Goal: Check status: Check status

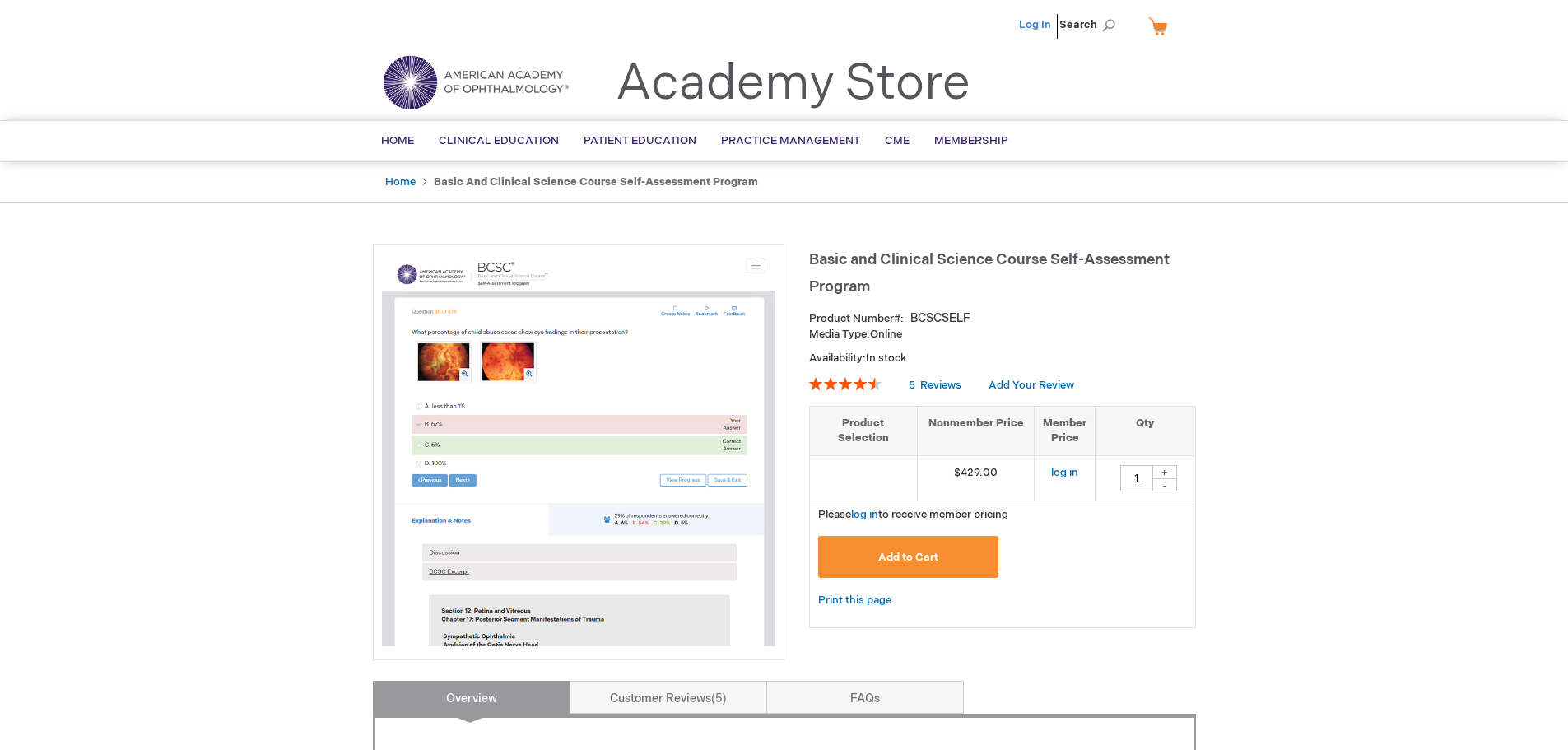
click at [1031, 26] on link "Log In" at bounding box center [1035, 25] width 32 height 13
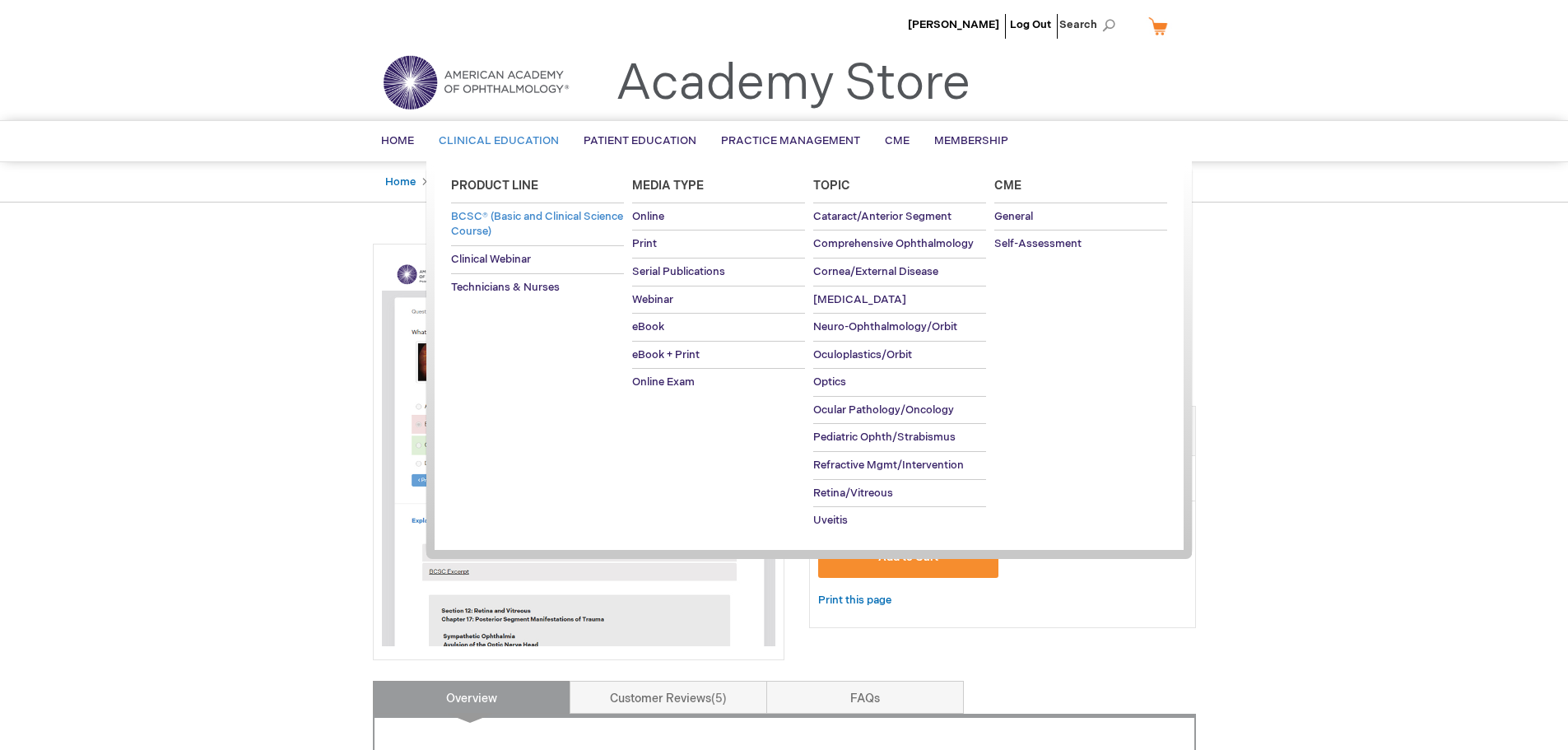
click at [526, 223] on link "BCSC® (Basic and Clinical Science Course)" at bounding box center [537, 223] width 173 height 42
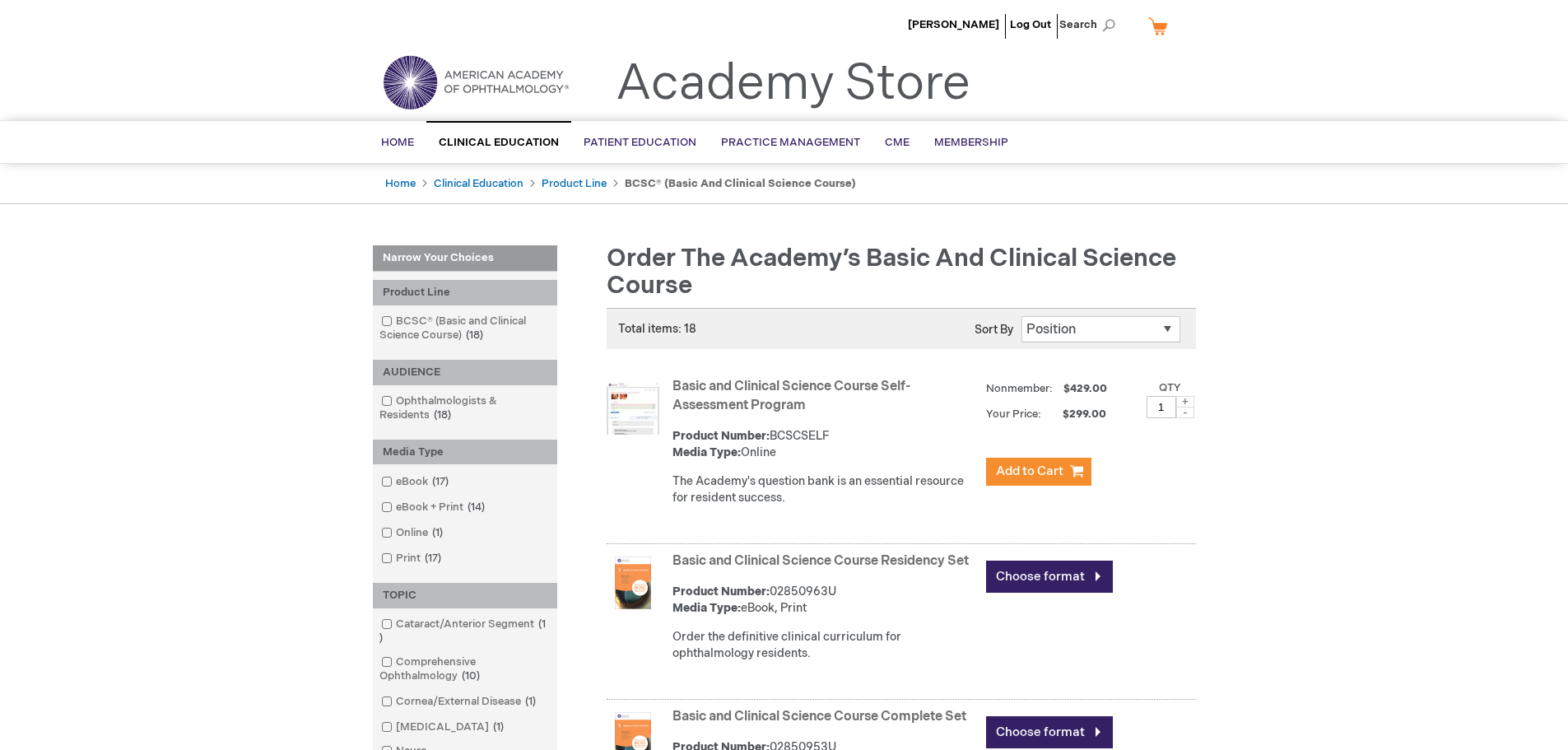
click at [972, 15] on li "[PERSON_NAME]" at bounding box center [953, 24] width 99 height 49
click at [982, 32] on li "[PERSON_NAME]" at bounding box center [953, 24] width 99 height 49
click at [983, 24] on span "[PERSON_NAME]" at bounding box center [954, 25] width 92 height 13
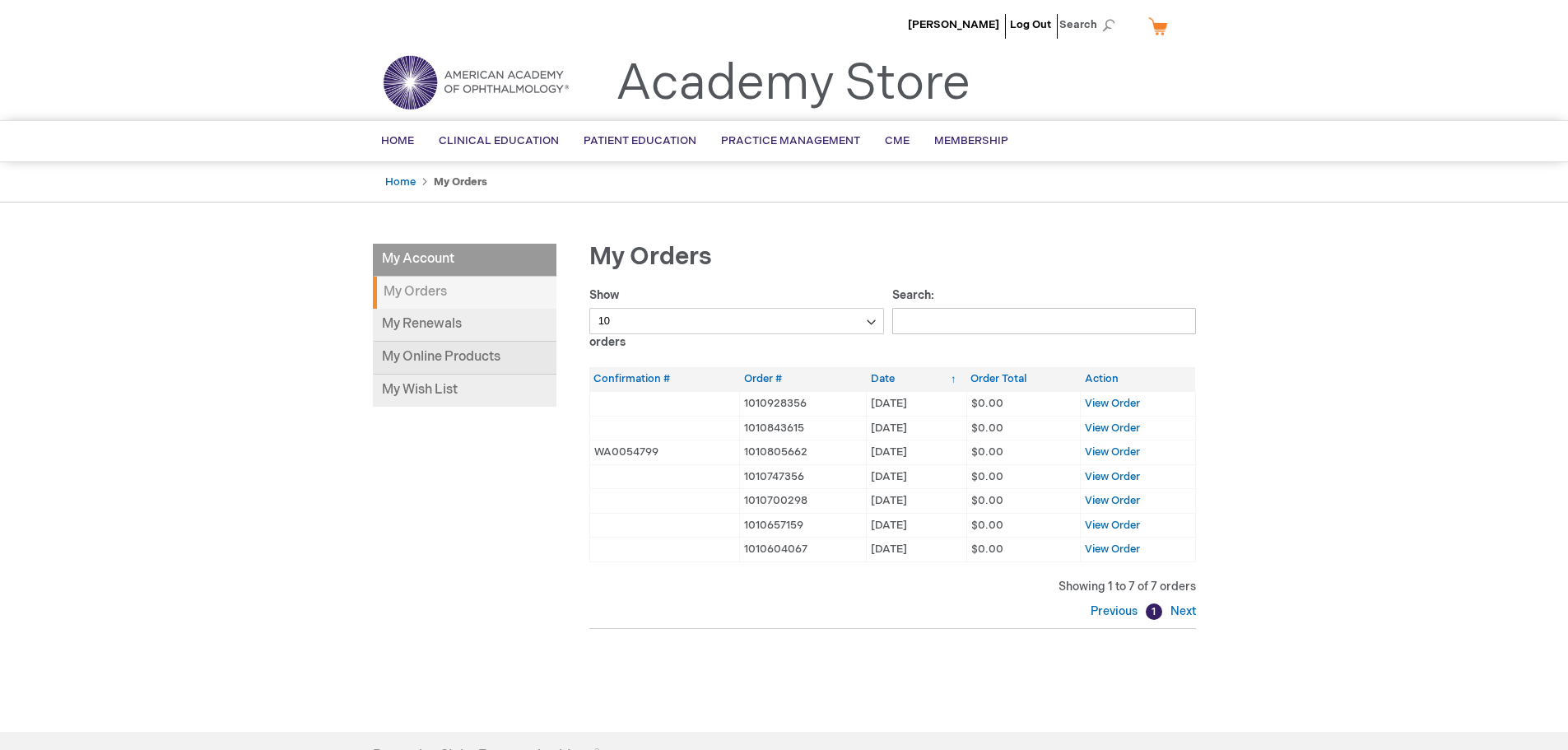
click at [515, 352] on link "My Online Products" at bounding box center [464, 359] width 183 height 33
